Goal: Task Accomplishment & Management: Use online tool/utility

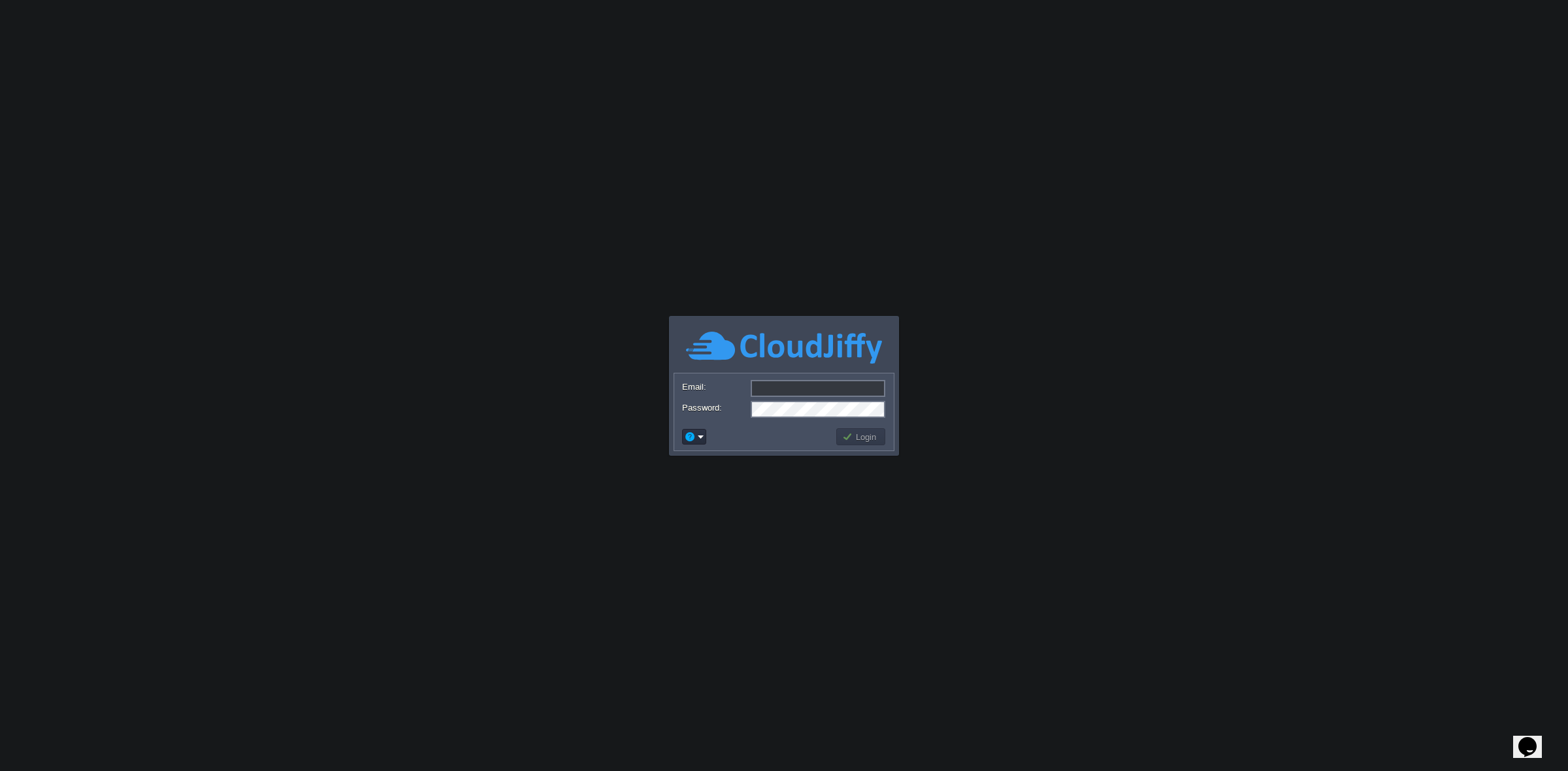
type input "[EMAIL_ADDRESS][DOMAIN_NAME]"
click at [854, 436] on button "Login" at bounding box center [861, 437] width 38 height 12
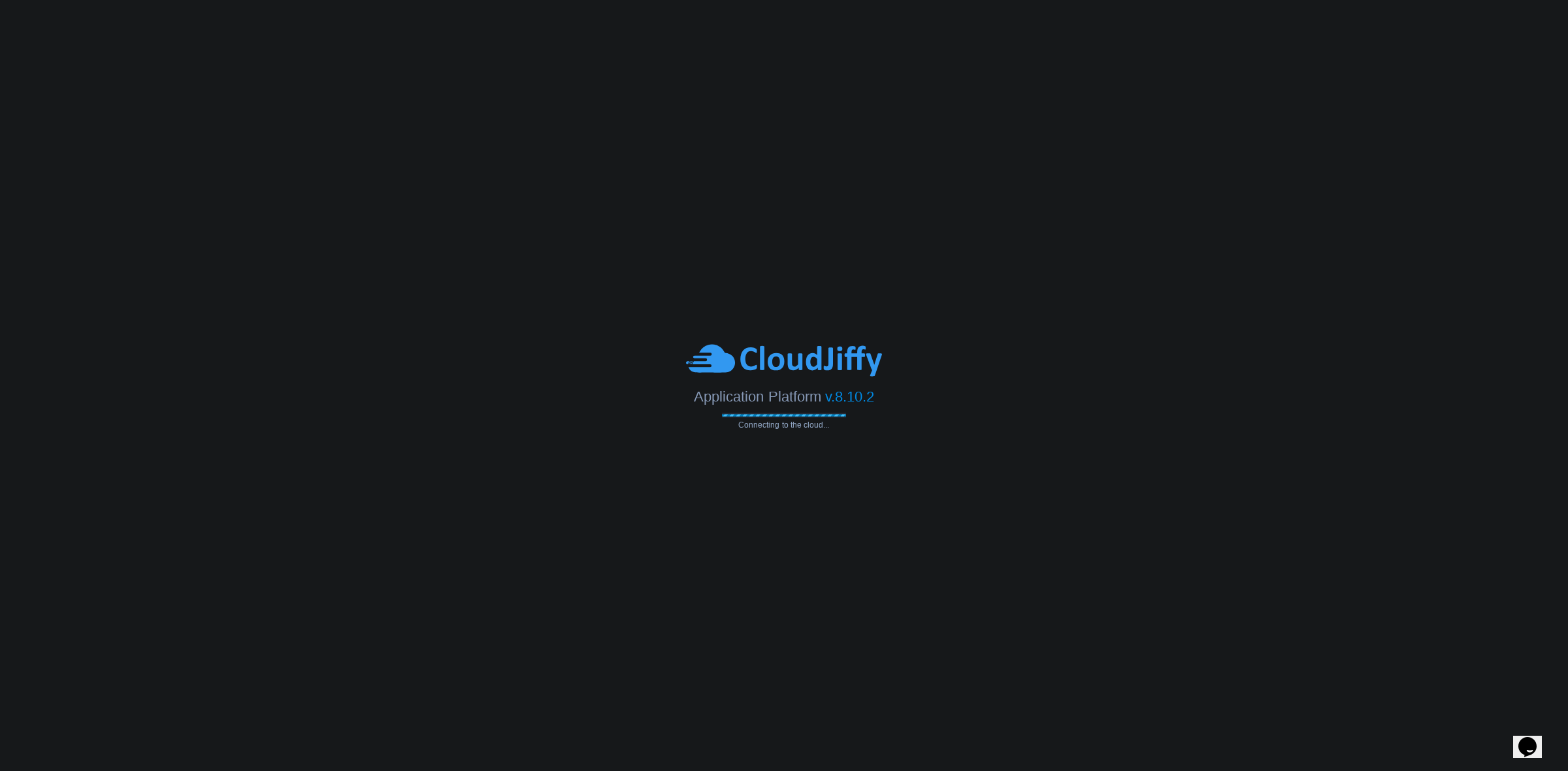
click at [854, 436] on body "Application Platform v.8.10.2 Connecting to the cloud... Email: [EMAIL_ADDRESS]…" at bounding box center [784, 386] width 1568 height 771
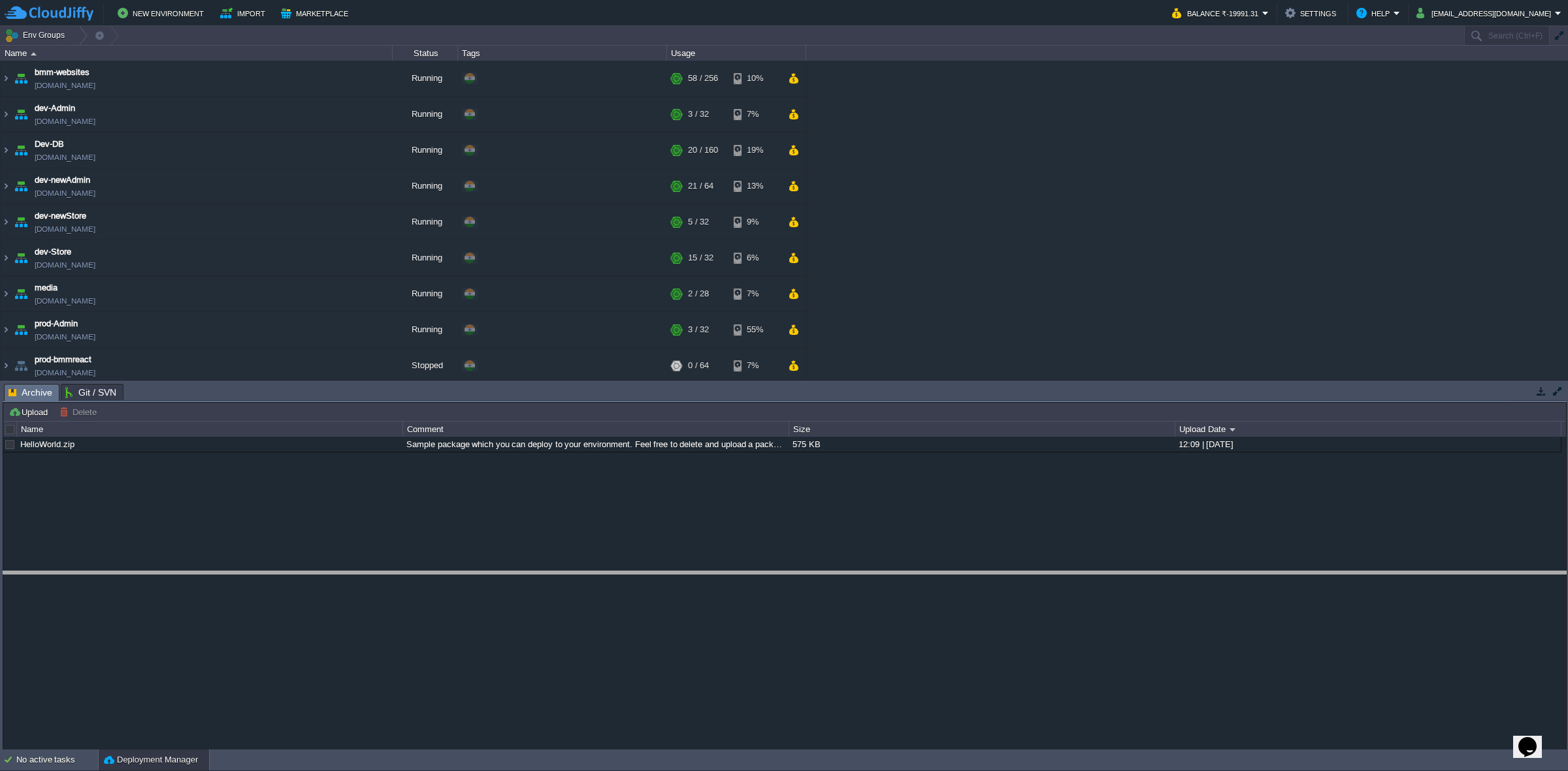
drag, startPoint x: 206, startPoint y: 386, endPoint x: 192, endPoint y: 573, distance: 187.5
click at [192, 573] on body "New Environment Import Marketplace Bonus ₹0.00 Upgrade Account Balance ₹-19991.…" at bounding box center [784, 386] width 1568 height 771
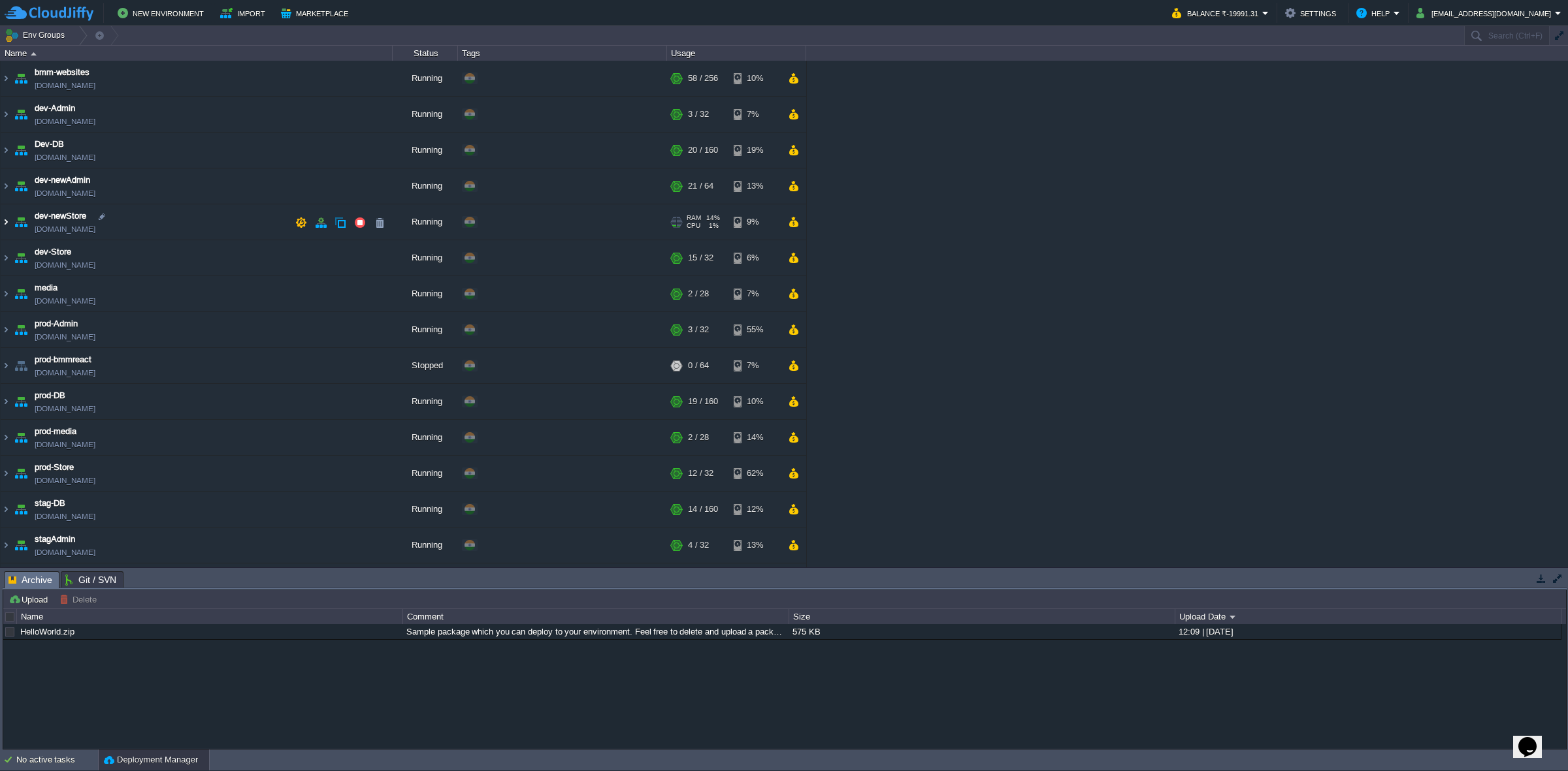
click at [9, 227] on img at bounding box center [6, 222] width 10 height 36
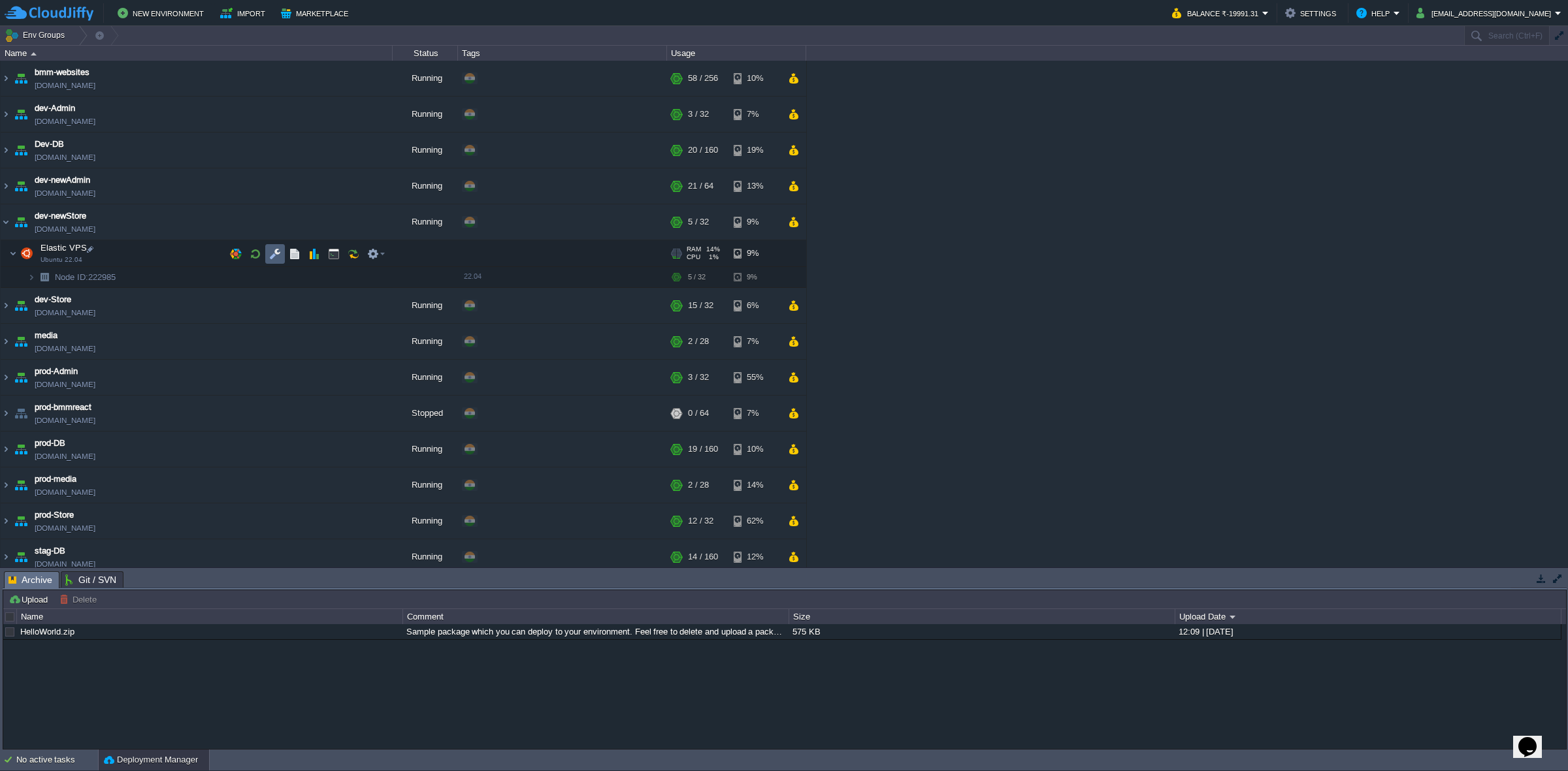
click at [275, 249] on button "button" at bounding box center [276, 254] width 12 height 12
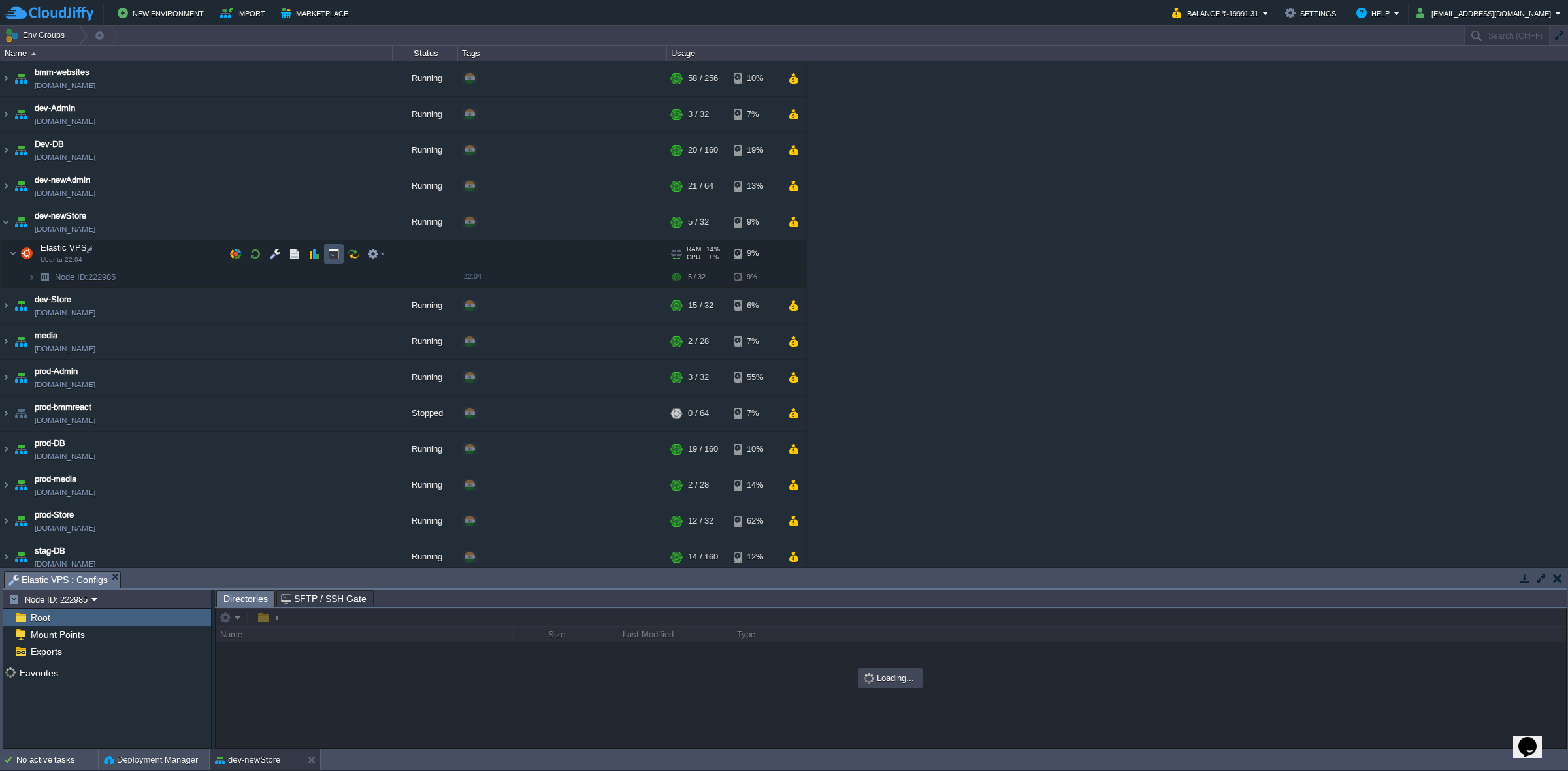
click at [335, 258] on button "button" at bounding box center [334, 254] width 12 height 12
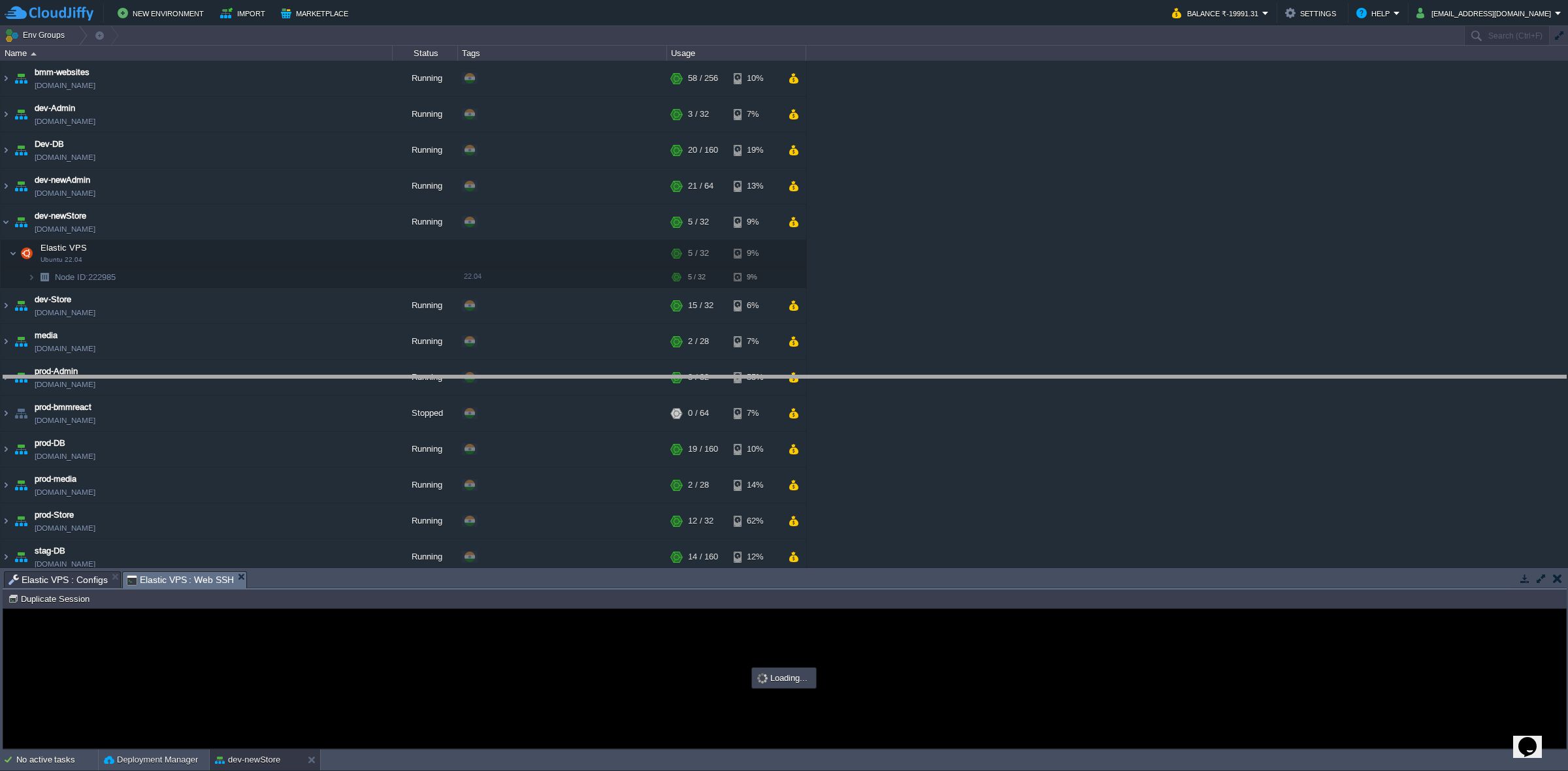
drag, startPoint x: 370, startPoint y: 575, endPoint x: 383, endPoint y: 347, distance: 228.4
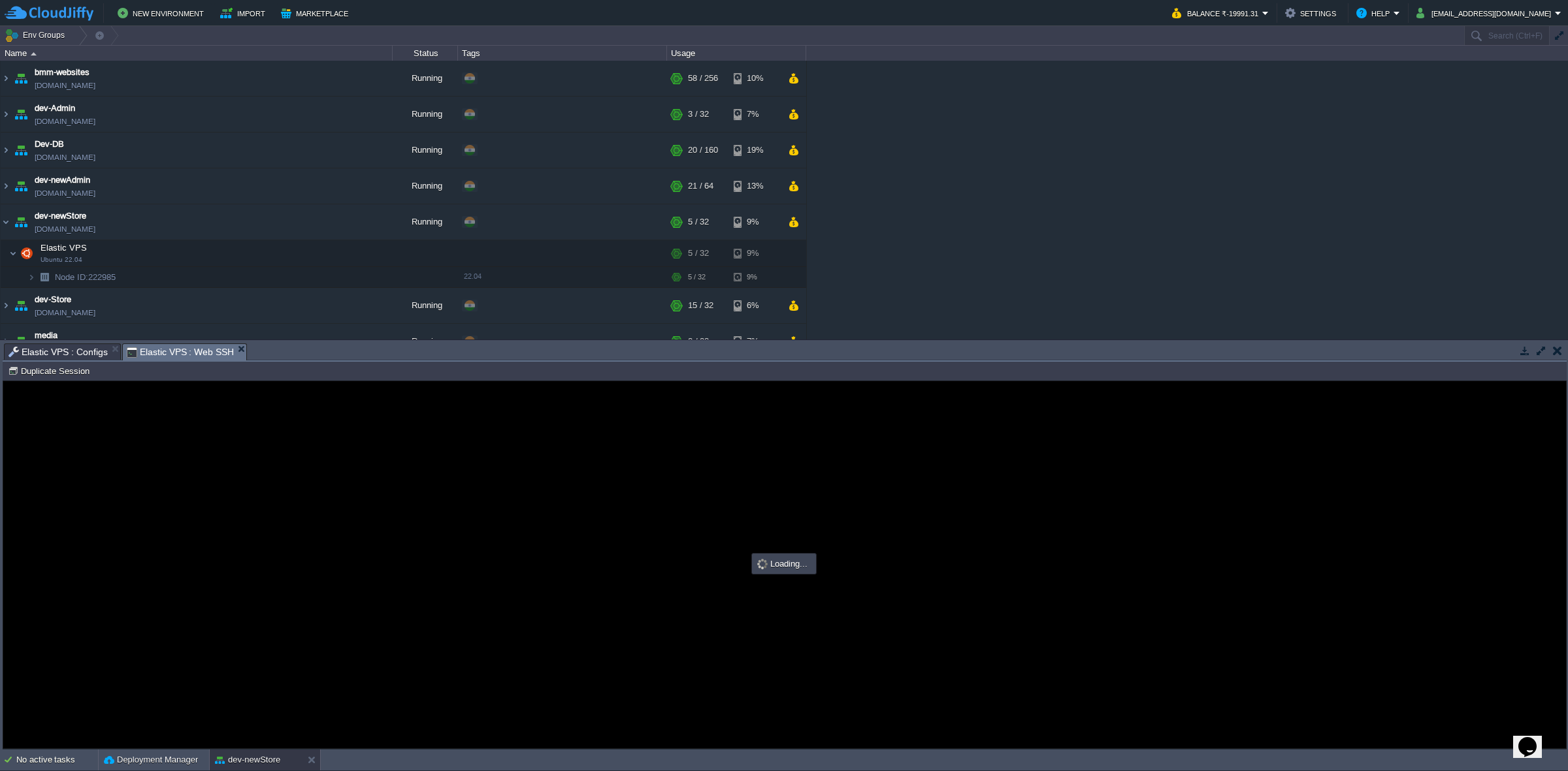
type input "#000000"
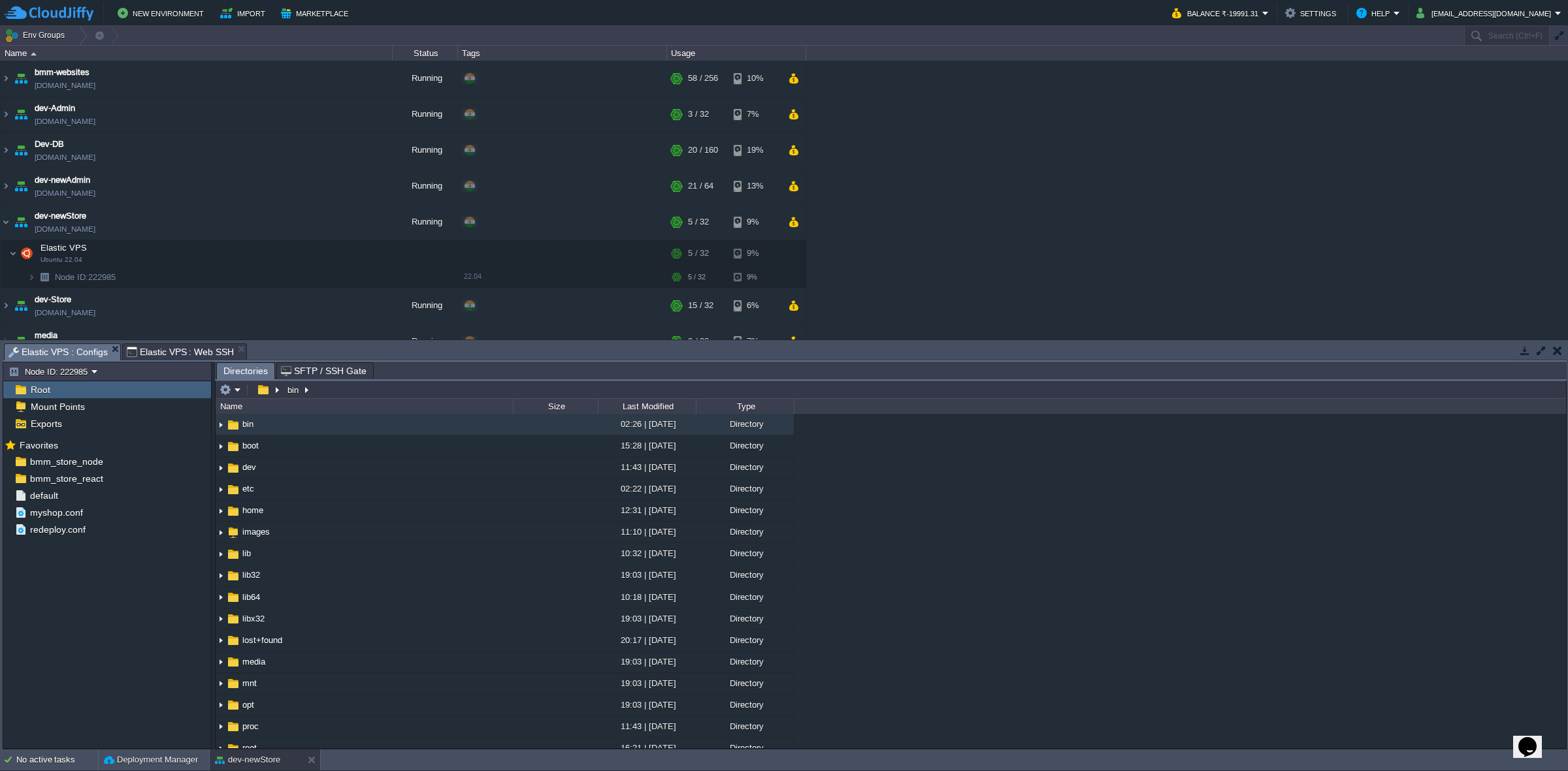
click at [62, 351] on span "Elastic VPS : Configs" at bounding box center [58, 352] width 100 height 16
click at [192, 481] on button "button" at bounding box center [193, 479] width 12 height 12
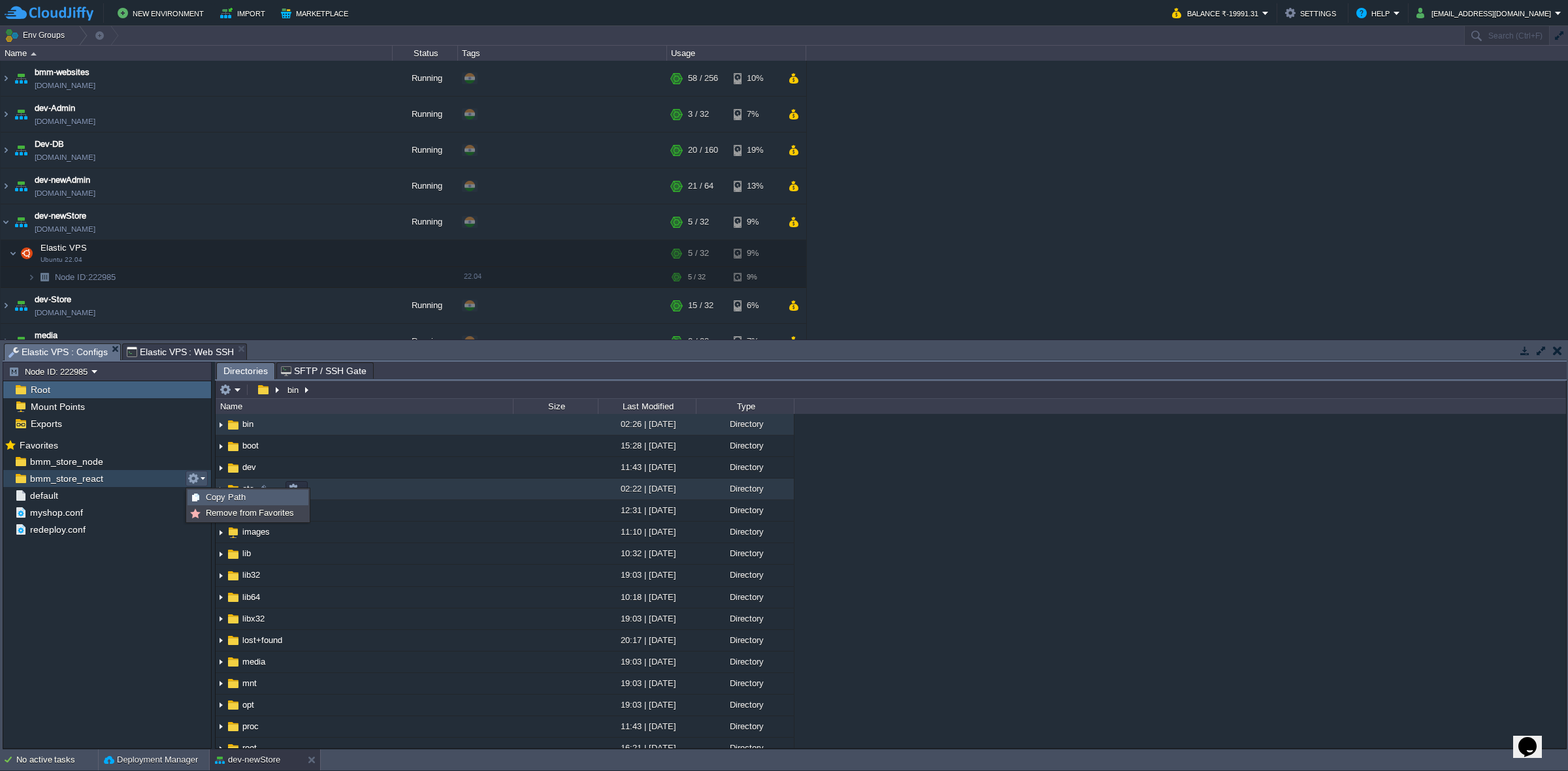
drag, startPoint x: 236, startPoint y: 498, endPoint x: 180, endPoint y: 389, distance: 122.5
click at [233, 498] on span "Copy Path" at bounding box center [225, 496] width 40 height 10
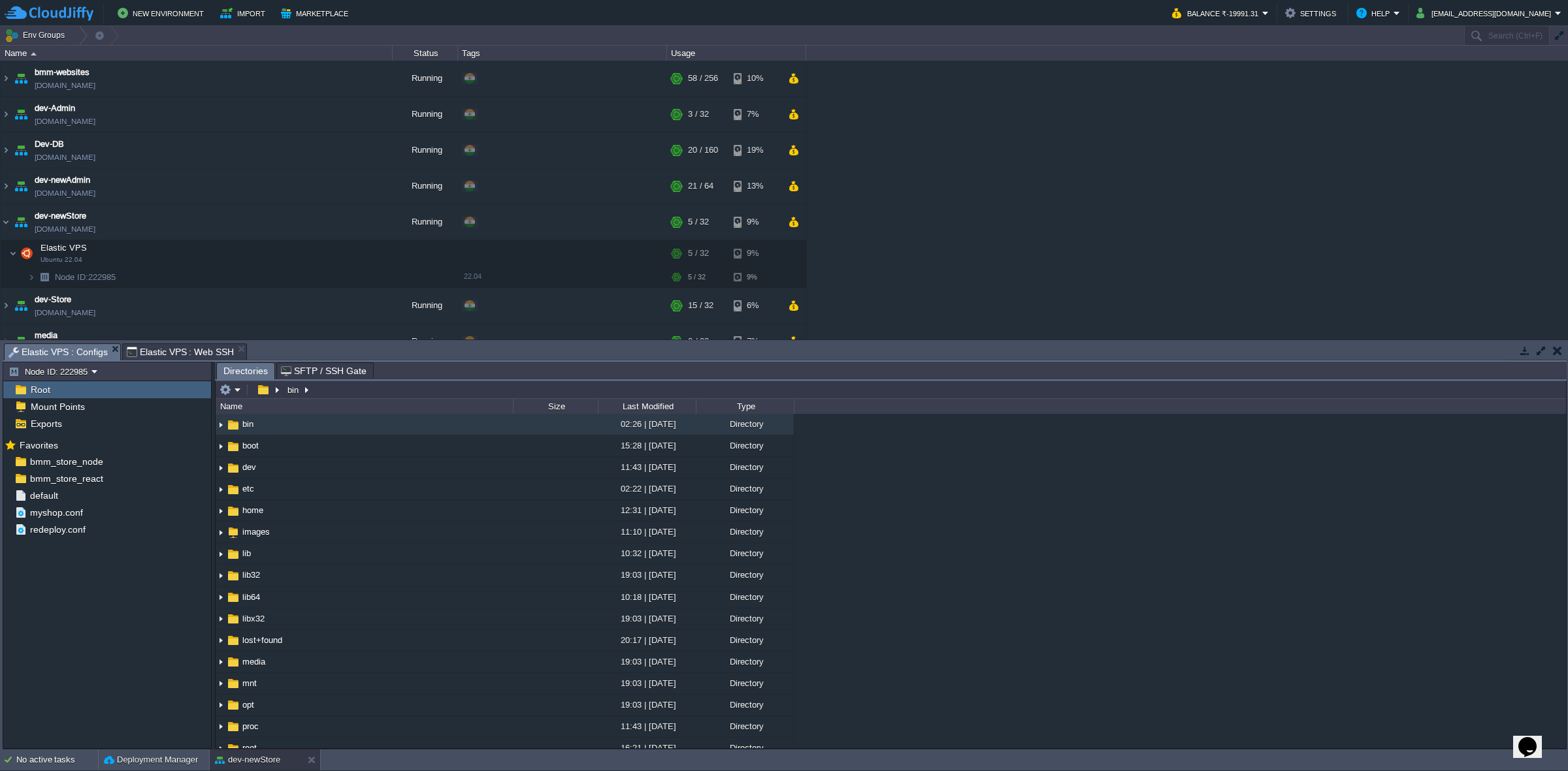
click at [178, 351] on span "Elastic VPS : Web SSH" at bounding box center [180, 352] width 107 height 16
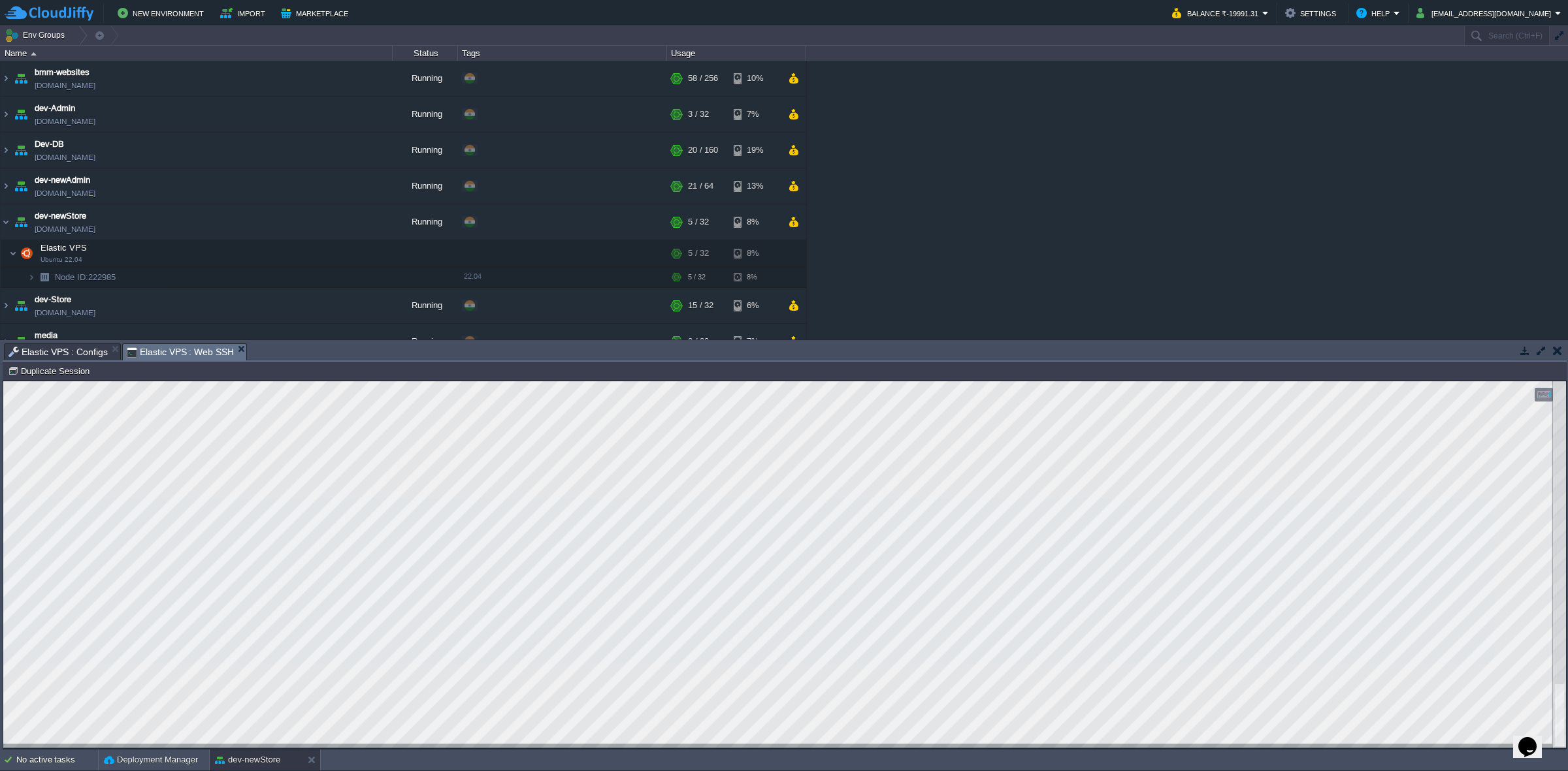
click at [953, 377] on td "Node ID: 222985 Duplicate Session" at bounding box center [784, 371] width 1561 height 16
